Goal: Task Accomplishment & Management: Use online tool/utility

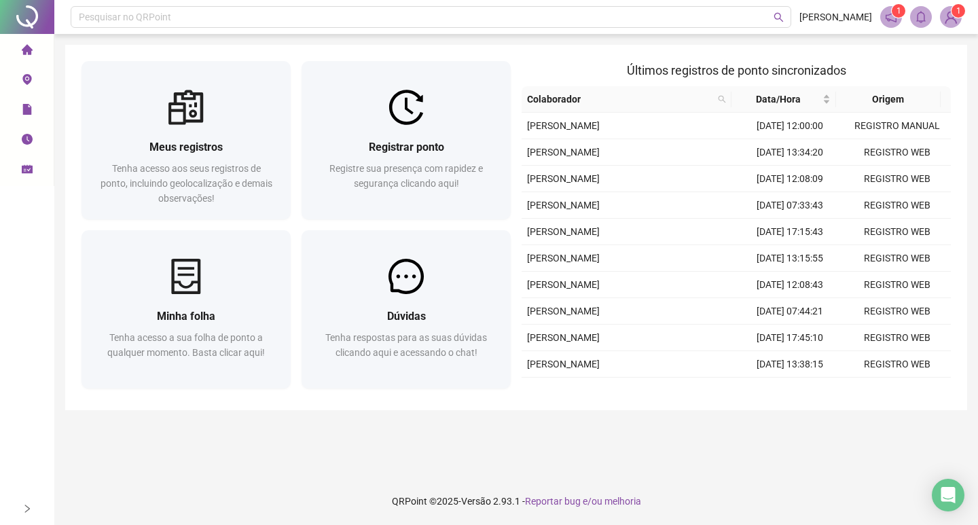
click at [453, 128] on div "Registrar ponto Registre sua presença com rapidez e segurança clicando aqui!" at bounding box center [406, 172] width 209 height 94
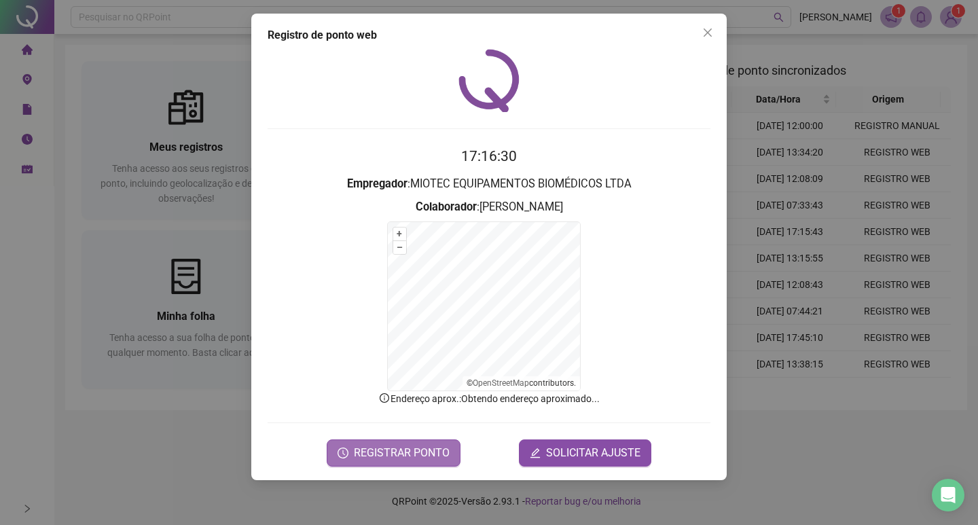
click at [361, 454] on span "REGISTRAR PONTO" at bounding box center [402, 453] width 96 height 16
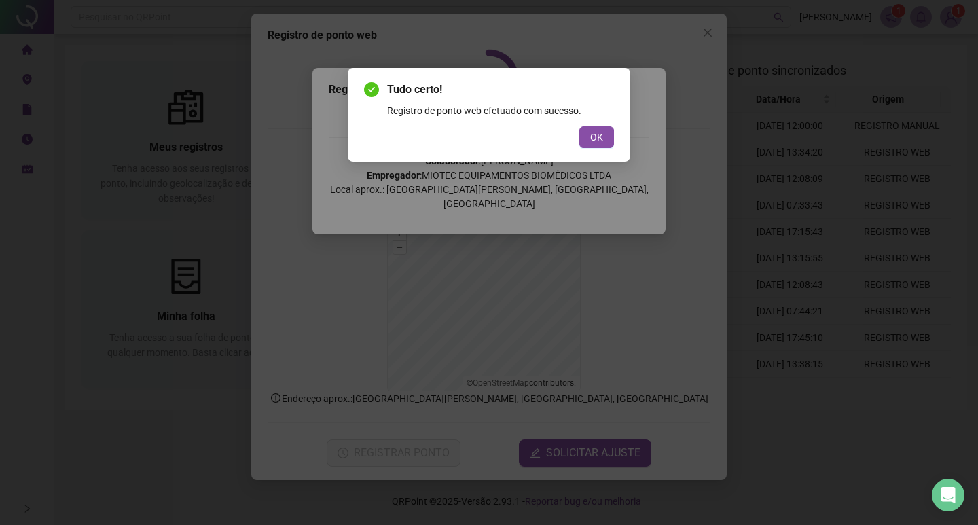
click at [594, 141] on span "OK" at bounding box center [596, 137] width 13 height 15
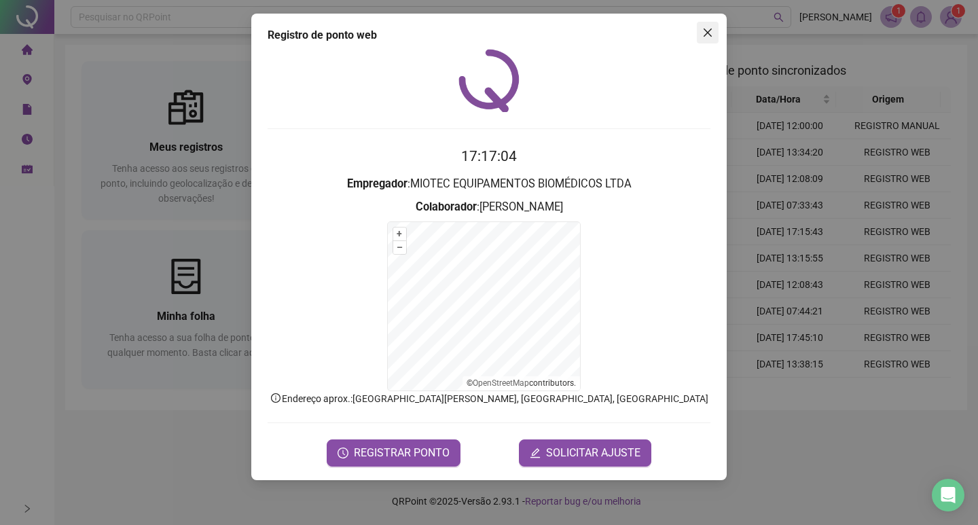
click at [706, 32] on icon "close" at bounding box center [708, 33] width 8 height 8
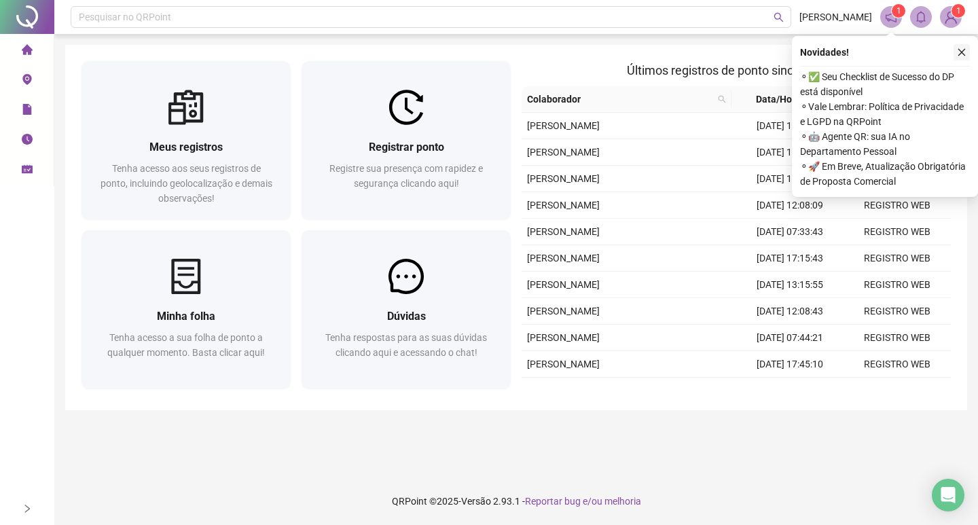
click at [961, 55] on icon "close" at bounding box center [962, 53] width 10 height 10
